Goal: Check status: Check status

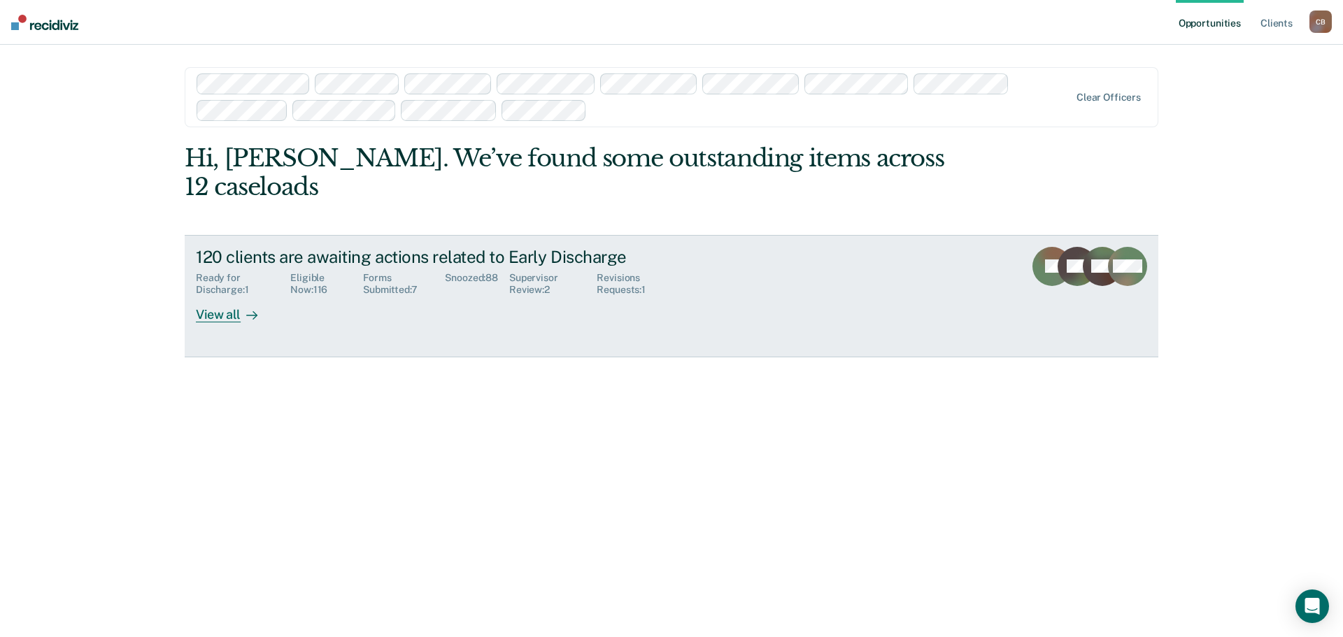
click at [527, 272] on div "Supervisor Review : 2" at bounding box center [552, 284] width 87 height 24
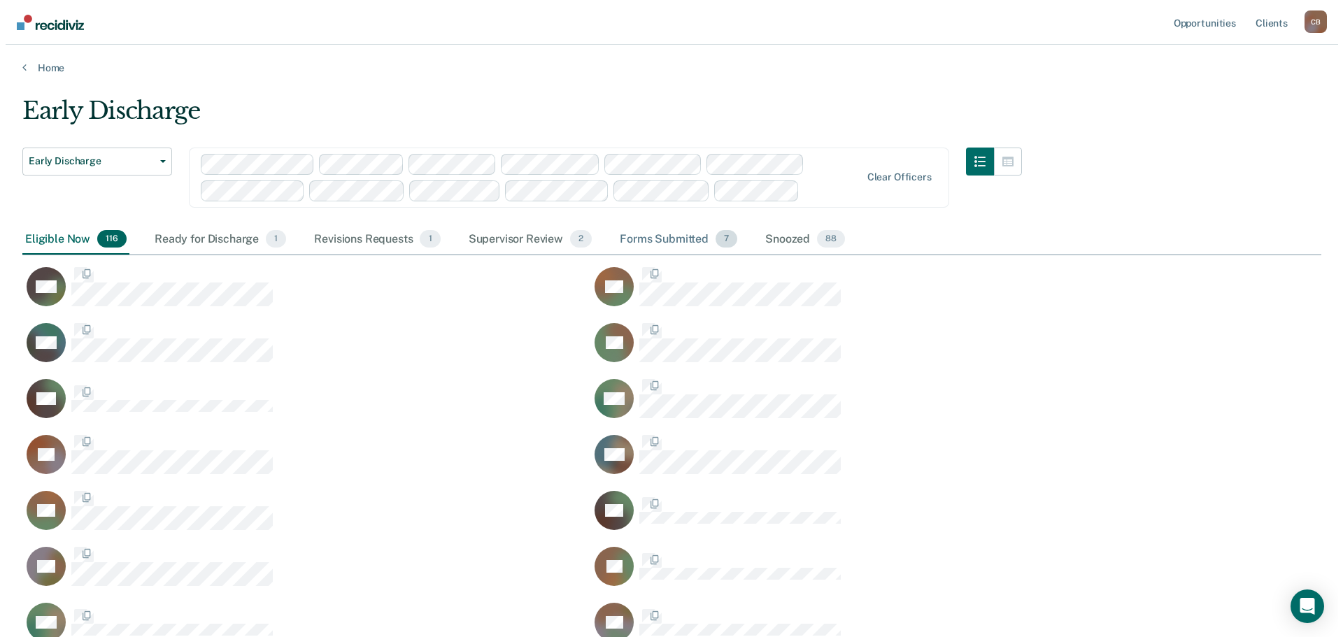
scroll to position [3401, 1289]
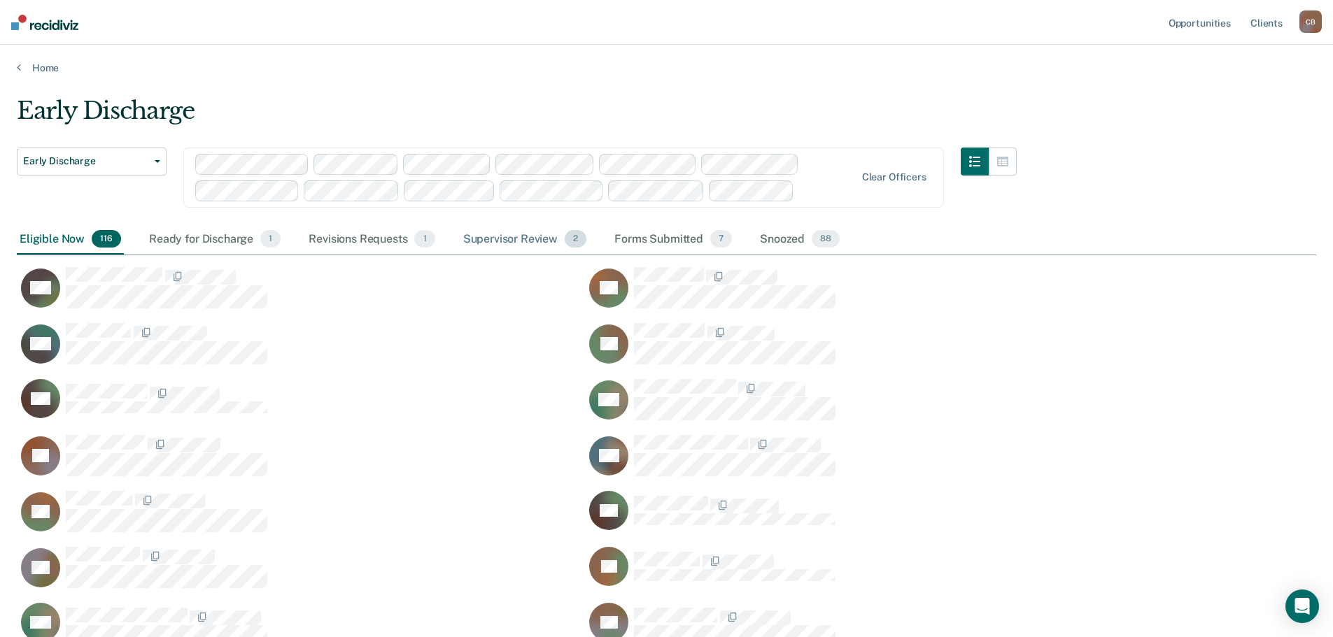
click at [516, 238] on div "Supervisor Review 2" at bounding box center [524, 240] width 129 height 31
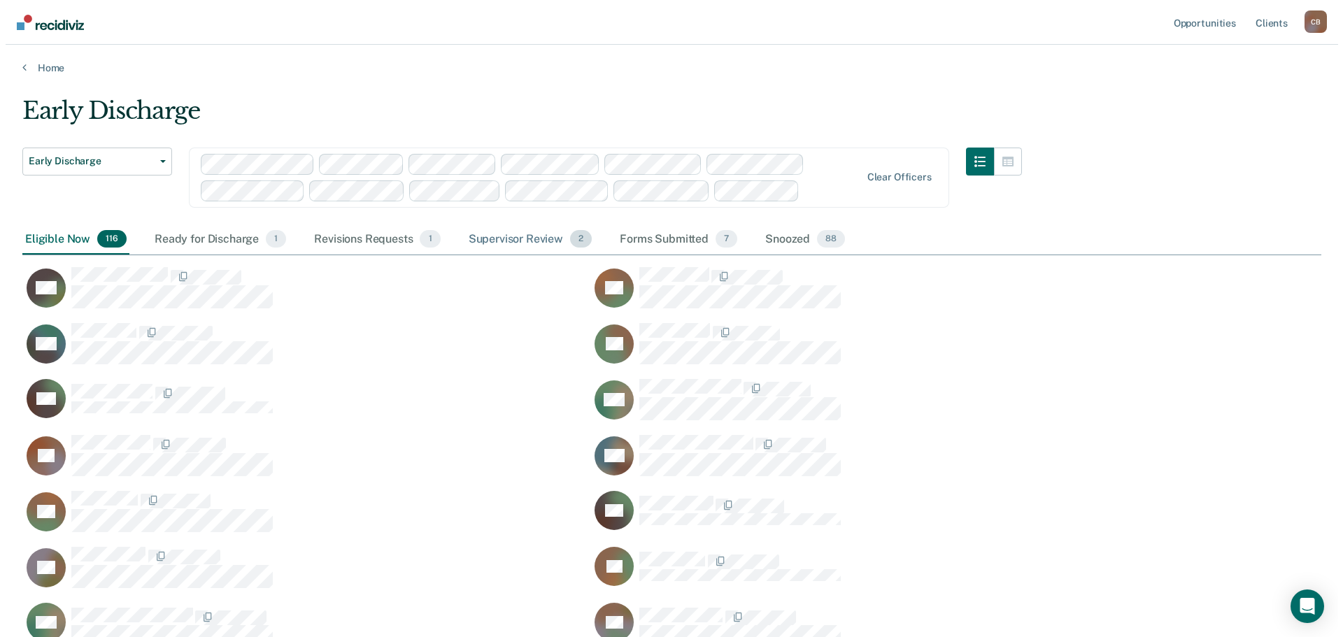
scroll to position [11, 11]
